Goal: Information Seeking & Learning: Learn about a topic

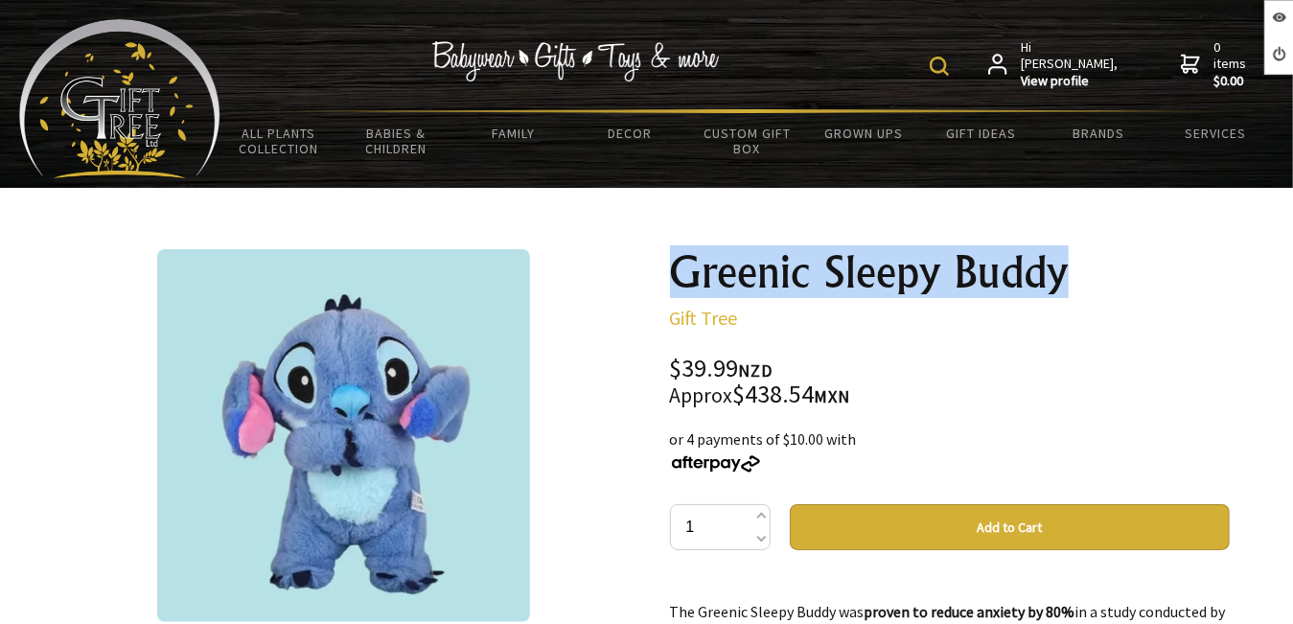
drag, startPoint x: 670, startPoint y: 268, endPoint x: 1081, endPoint y: 259, distance: 410.5
click at [1082, 257] on h1 "Greenic Sleepy Buddy" at bounding box center [950, 272] width 560 height 46
drag, startPoint x: 1078, startPoint y: 260, endPoint x: 972, endPoint y: 271, distance: 106.1
copy h1 "Greenic Sleepy Buddy"
click at [616, 284] on div at bounding box center [344, 435] width 560 height 373
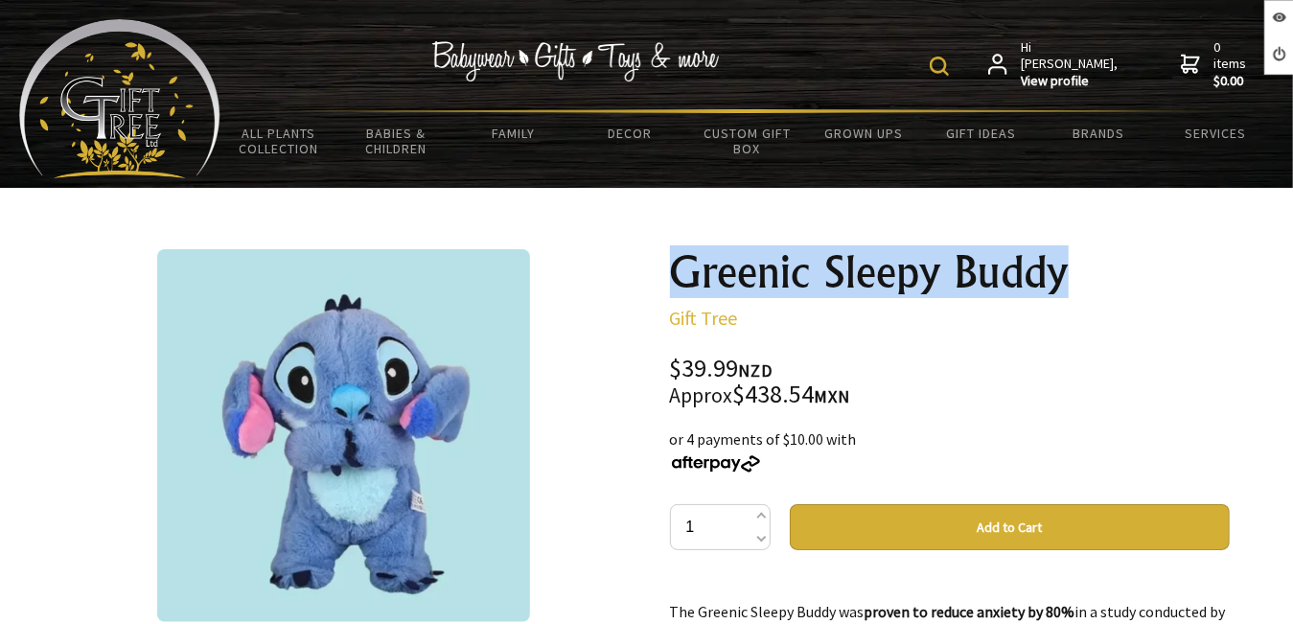
click at [899, 267] on h1 "Greenic Sleepy Buddy" at bounding box center [950, 272] width 560 height 46
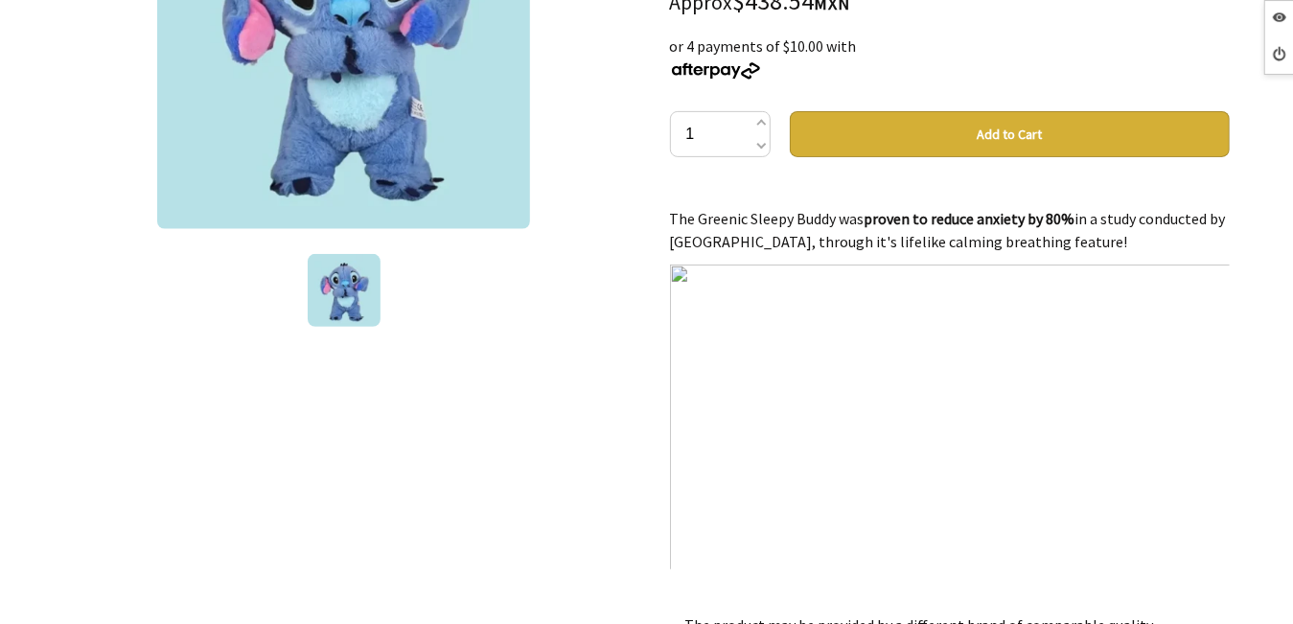
scroll to position [479, 0]
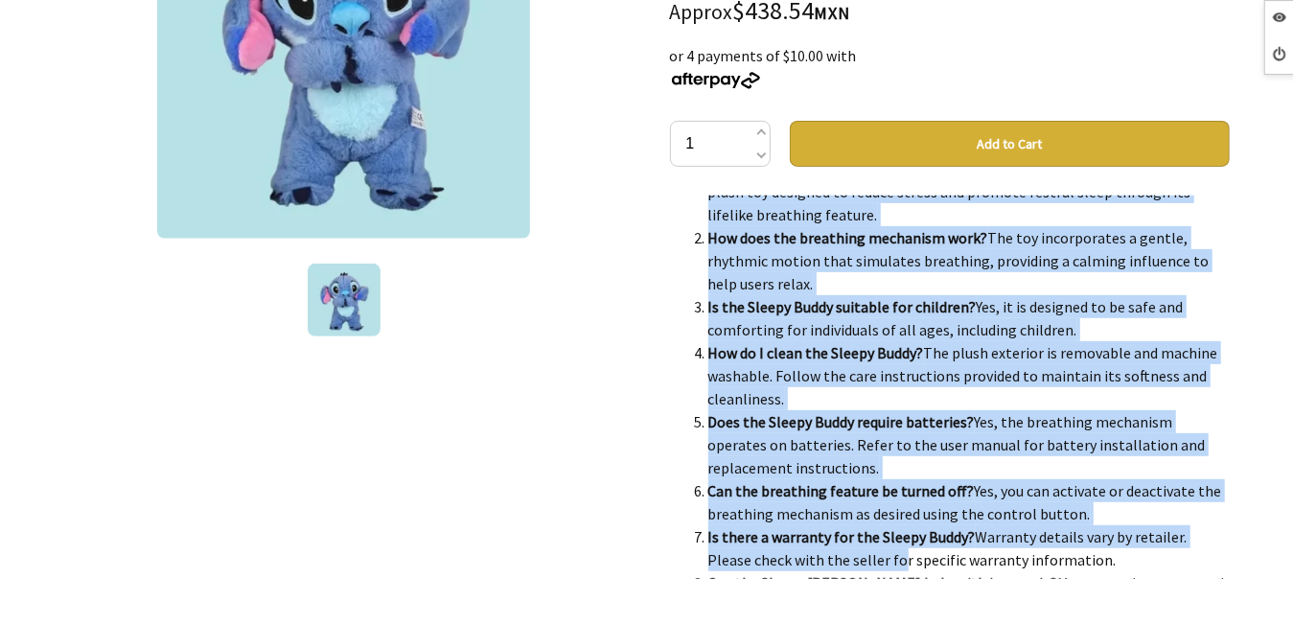
scroll to position [3793, 0]
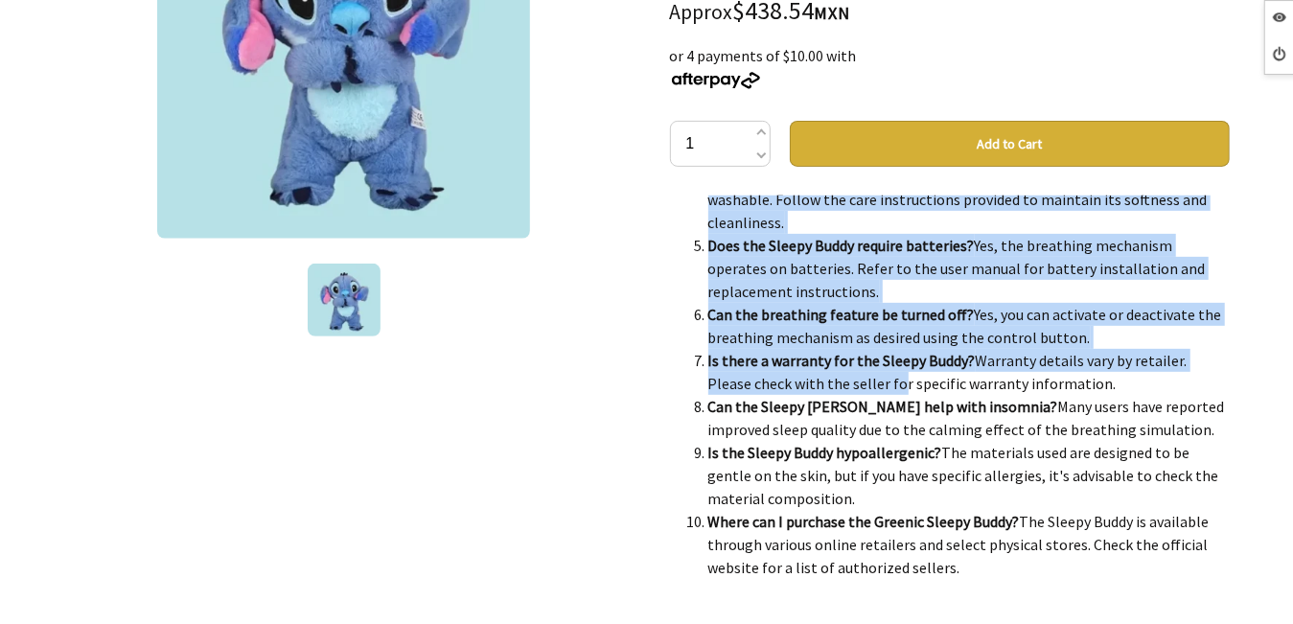
drag, startPoint x: 672, startPoint y: 215, endPoint x: 993, endPoint y: 565, distance: 475.0
click at [993, 565] on div "The #1 Rated Anti-Anxiety Product of 2024 The Greenic Sleepy Buddy was proven t…" at bounding box center [950, 388] width 560 height 384
drag, startPoint x: 993, startPoint y: 565, endPoint x: 923, endPoint y: 552, distance: 71.1
copy div "The #1 Rated Anti-Anxiety Product of 2024 The Greenic Sleepy Buddy was proven t…"
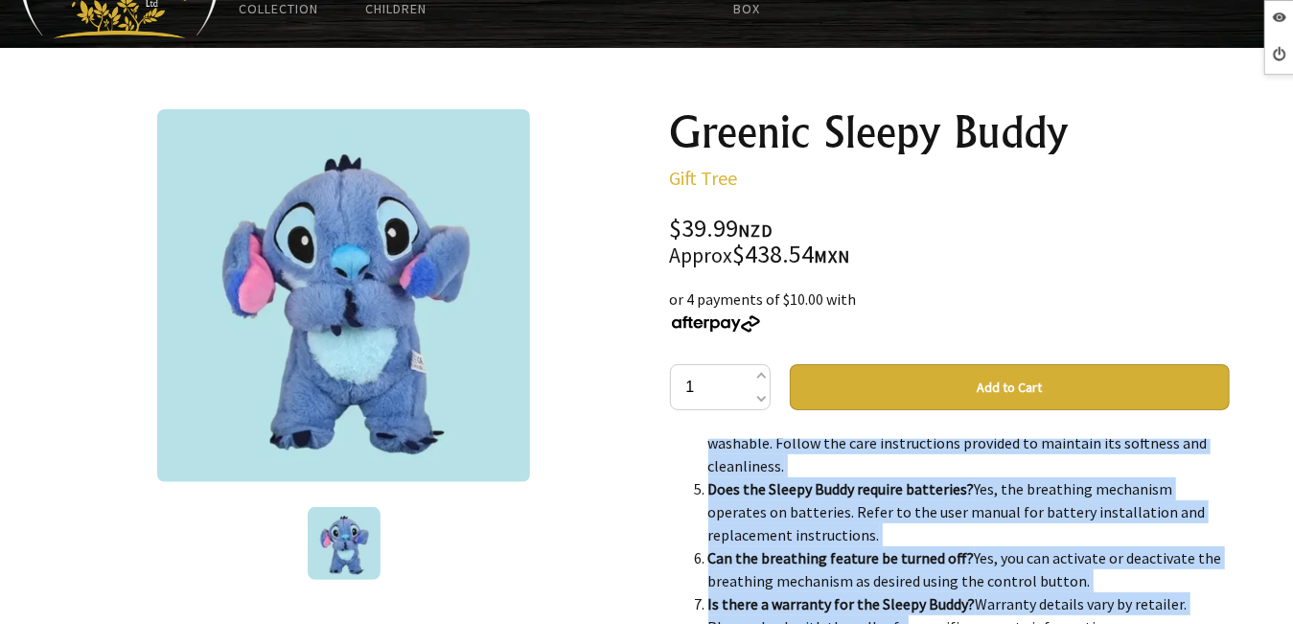
scroll to position [96, 0]
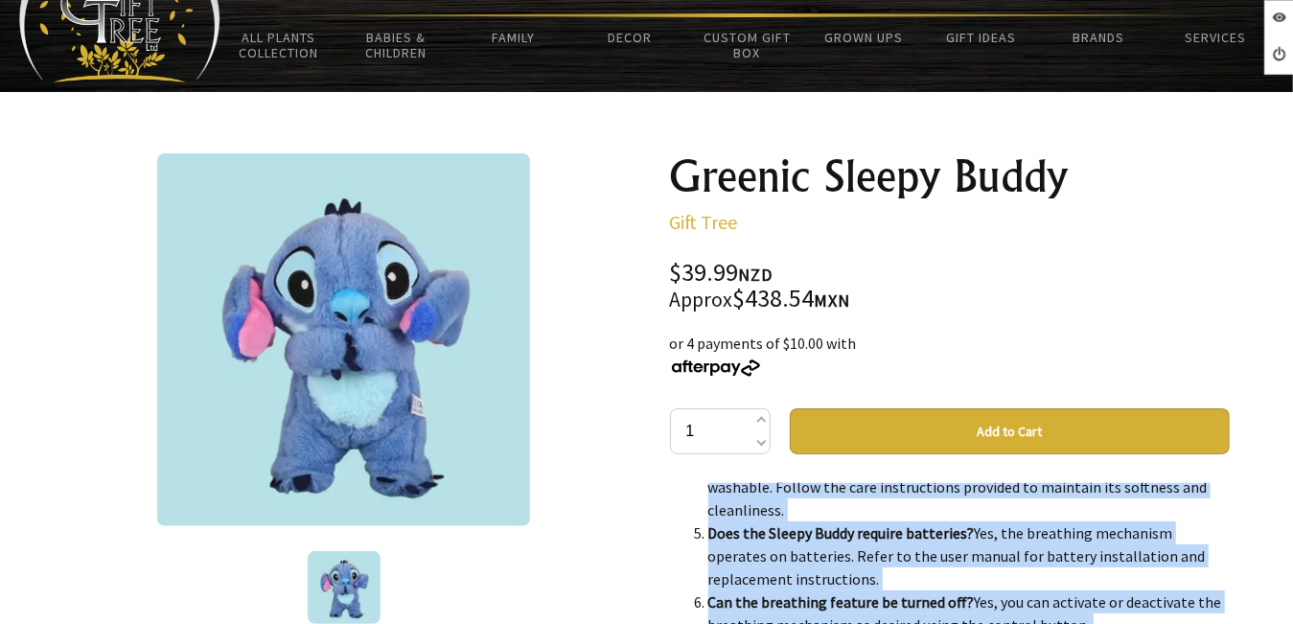
click at [396, 313] on img at bounding box center [343, 339] width 373 height 373
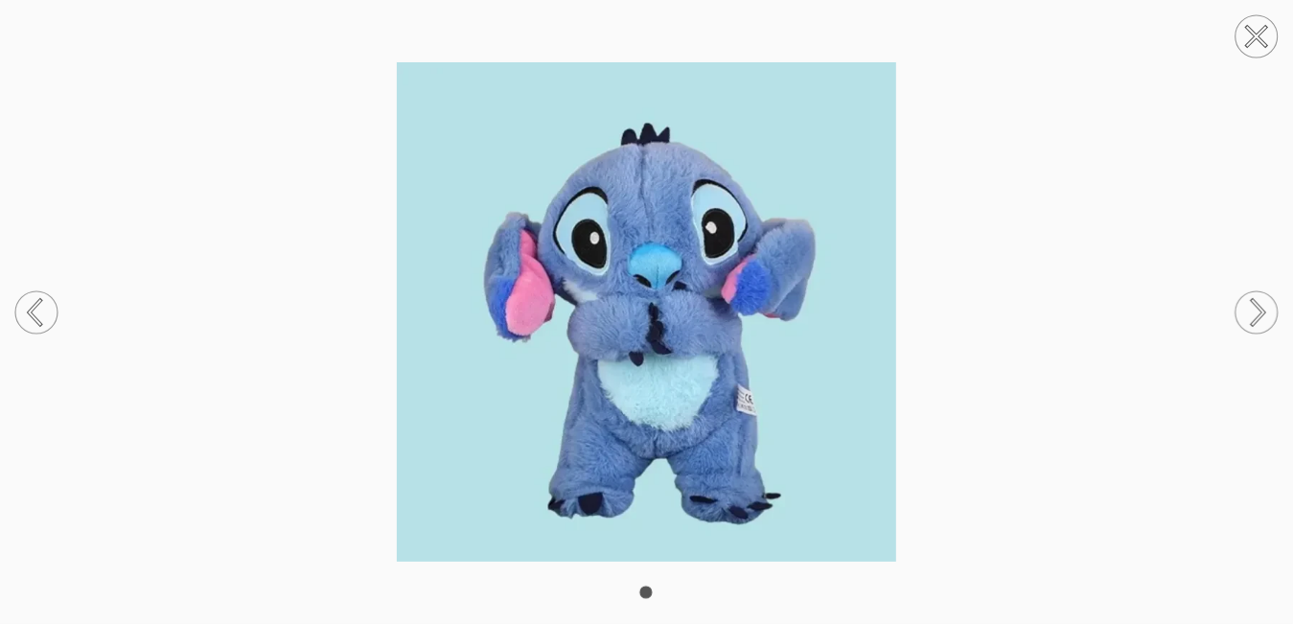
scroll to position [384, 0]
click at [1264, 300] on circle at bounding box center [1257, 312] width 42 height 42
click at [1262, 32] on icon at bounding box center [1256, 36] width 19 height 19
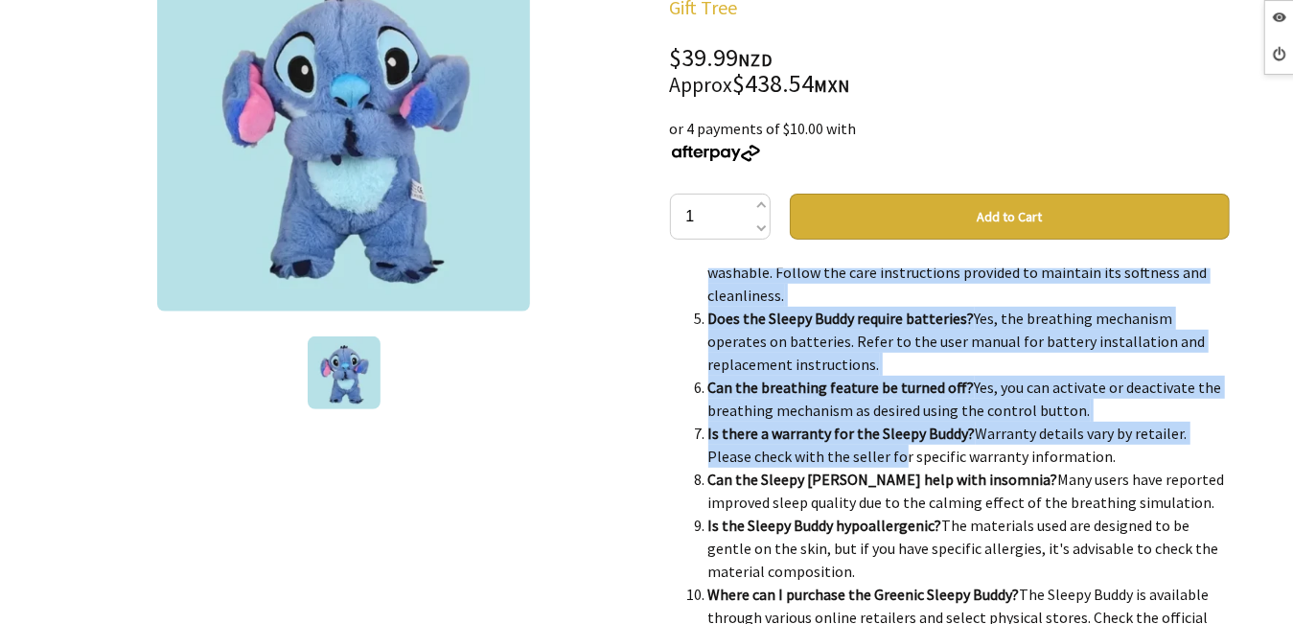
scroll to position [192, 0]
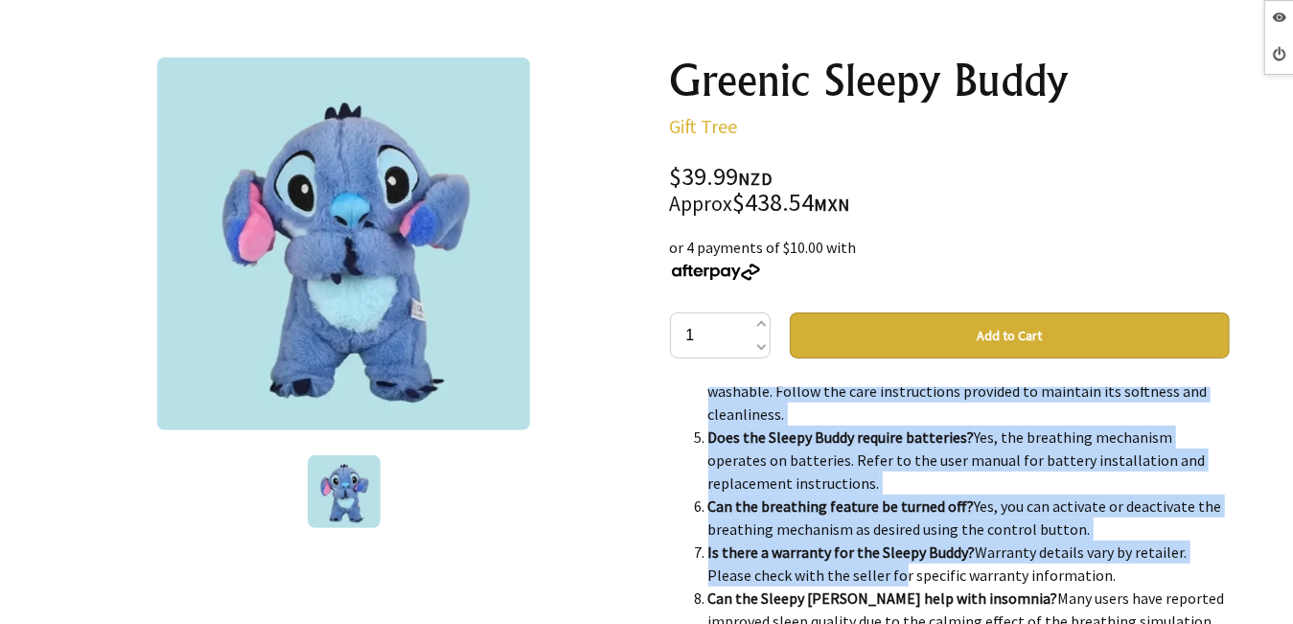
click at [551, 334] on div at bounding box center [344, 244] width 560 height 373
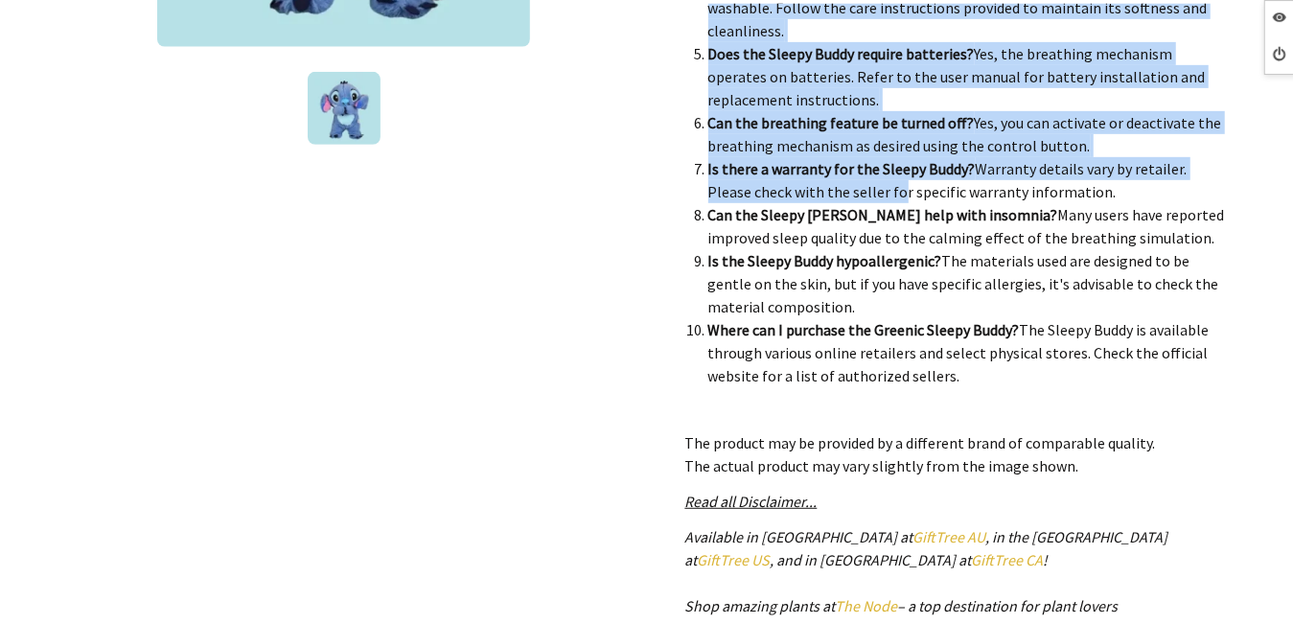
click at [774, 300] on li "Is the Sleepy Buddy hypoallergenic? The materials used are designed to be gentl…" at bounding box center [970, 283] width 522 height 69
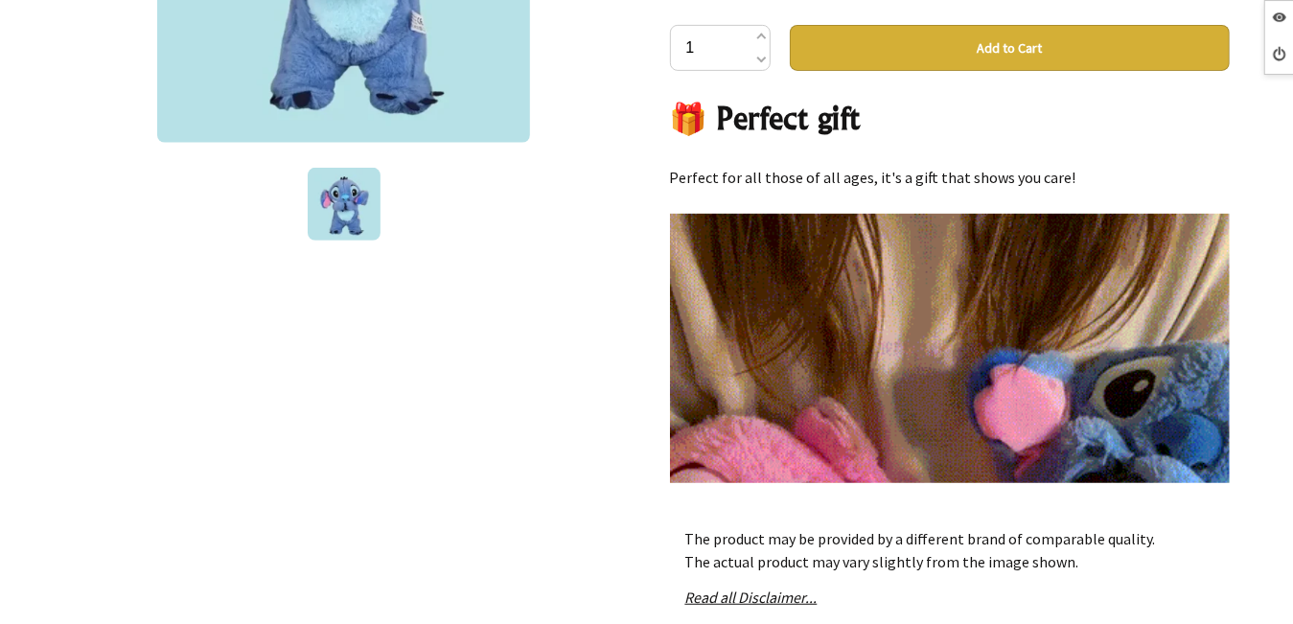
scroll to position [1780, 0]
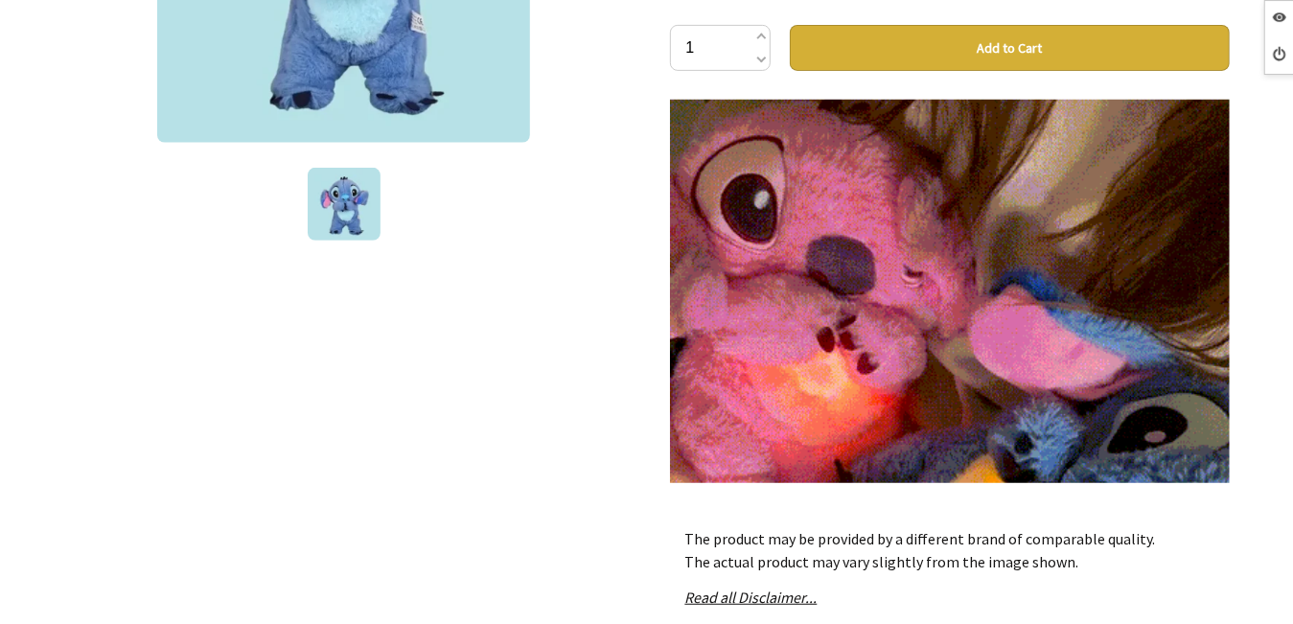
click at [945, 311] on img at bounding box center [950, 437] width 560 height 702
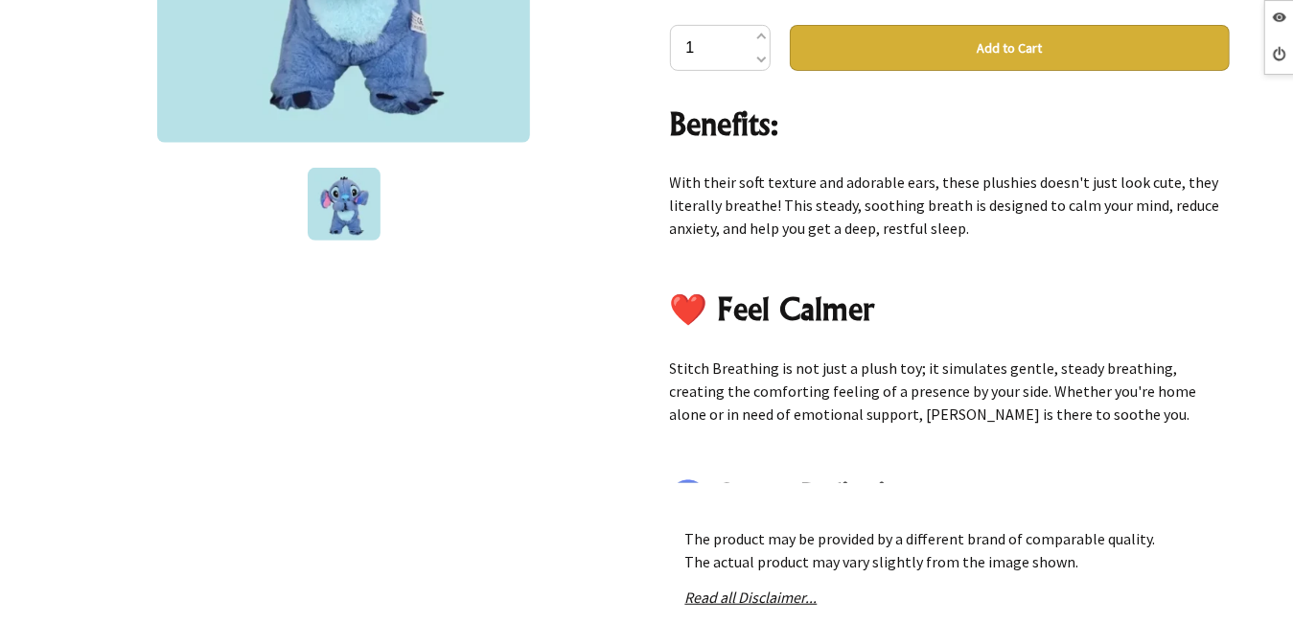
scroll to position [0, 0]
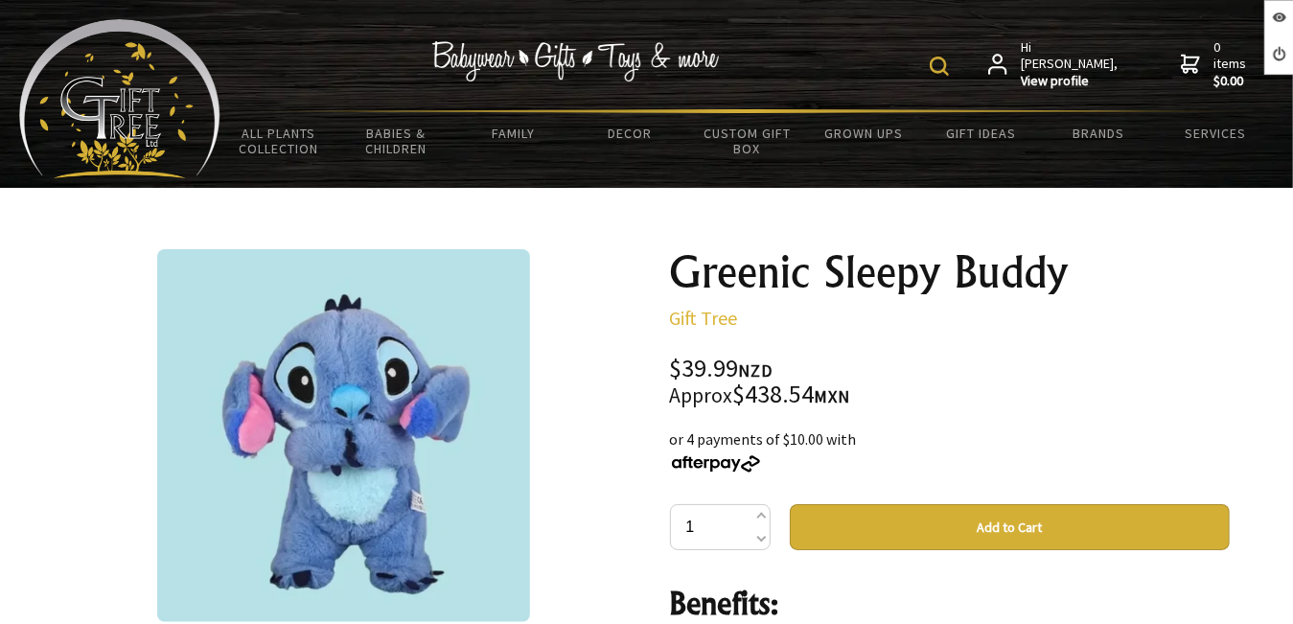
click at [576, 249] on div at bounding box center [344, 435] width 560 height 373
click at [619, 23] on div "Hi Esther, View profile 0 items $0.00" at bounding box center [748, 64] width 1054 height 90
